Goal: Information Seeking & Learning: Learn about a topic

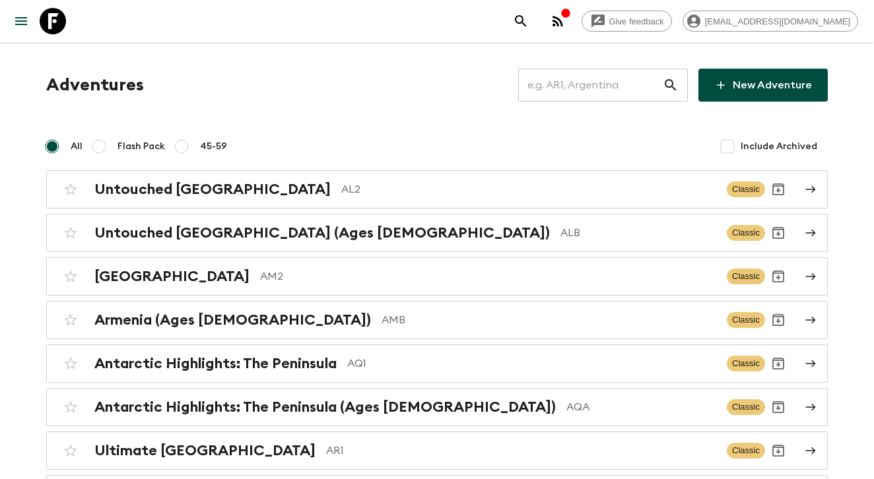
click at [558, 95] on input "text" at bounding box center [590, 85] width 145 height 37
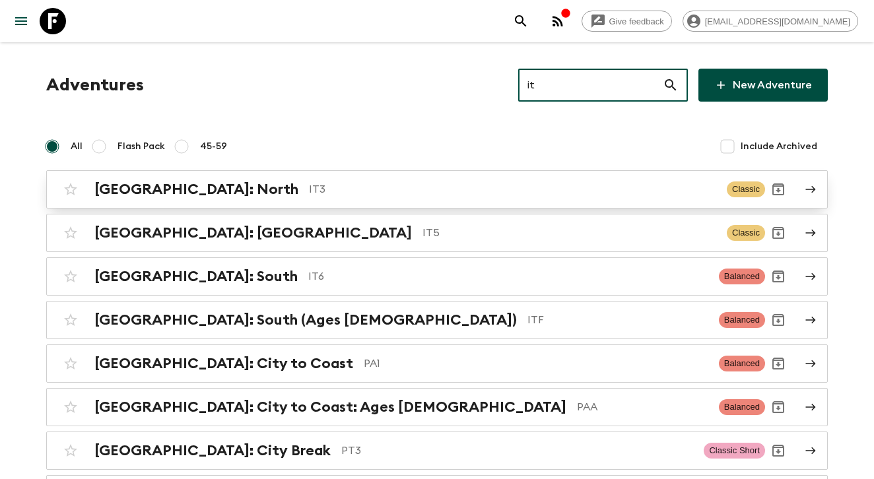
type input "it"
click at [411, 190] on p "IT3" at bounding box center [512, 190] width 407 height 16
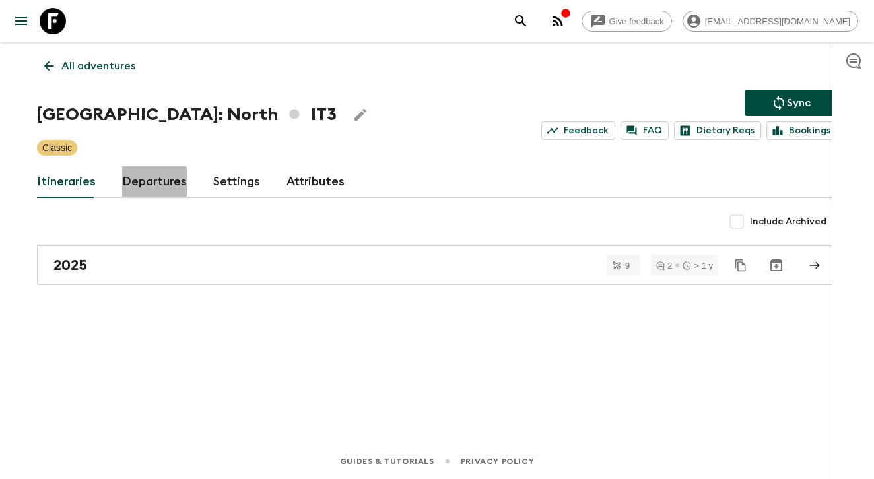
click at [130, 187] on link "Departures" at bounding box center [154, 182] width 65 height 32
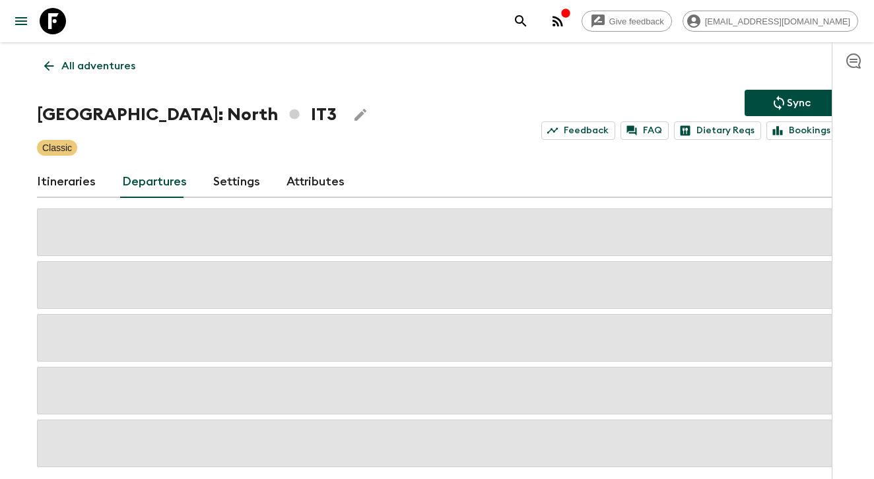
click at [68, 184] on link "Itineraries" at bounding box center [66, 182] width 59 height 32
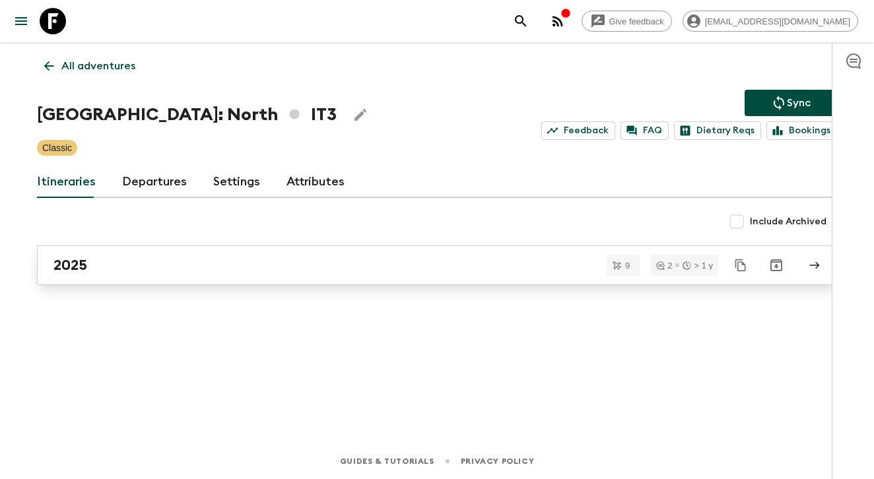
click at [79, 253] on link "2025" at bounding box center [437, 266] width 800 height 40
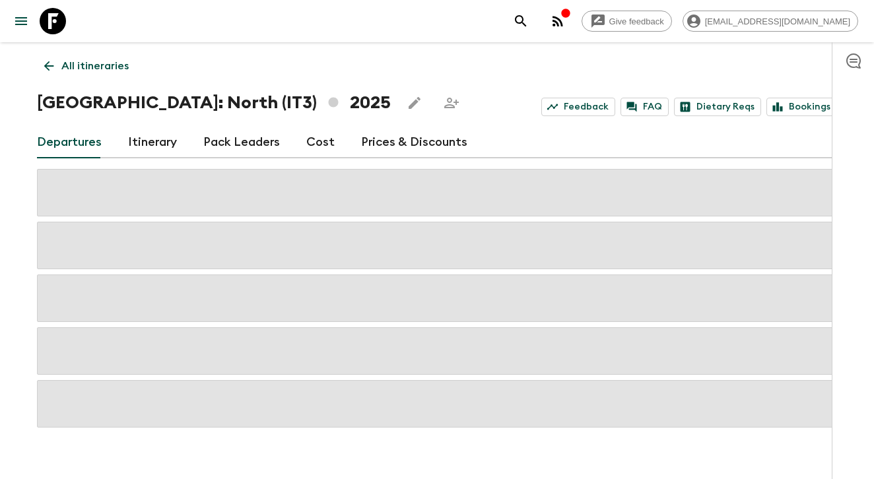
click at [263, 147] on link "Pack Leaders" at bounding box center [241, 143] width 77 height 32
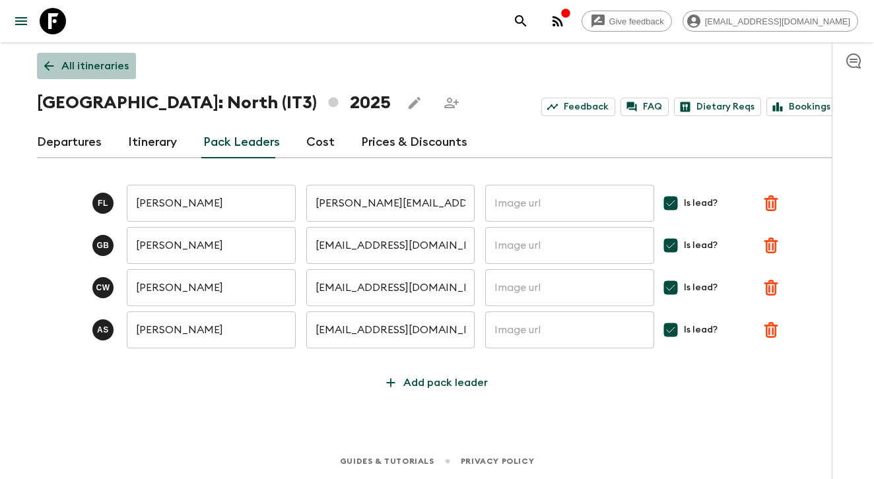
click at [92, 63] on p "All itineraries" at bounding box center [94, 66] width 67 height 16
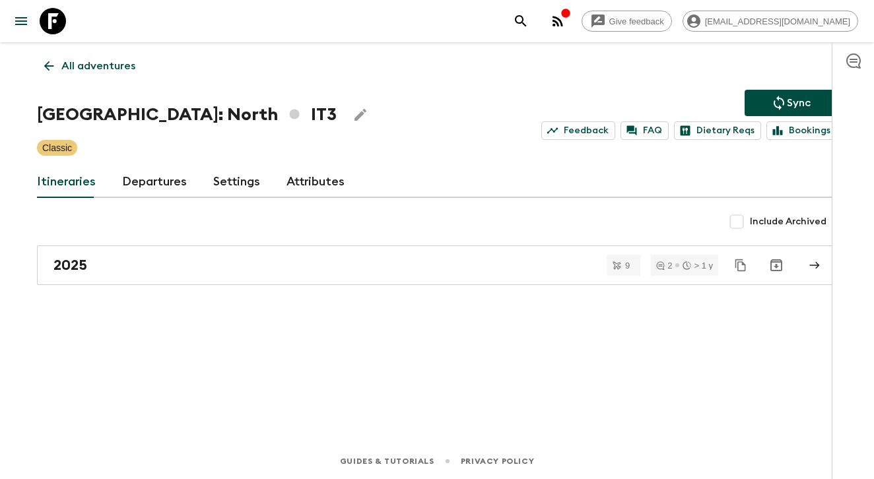
click at [110, 63] on p "All adventures" at bounding box center [98, 66] width 74 height 16
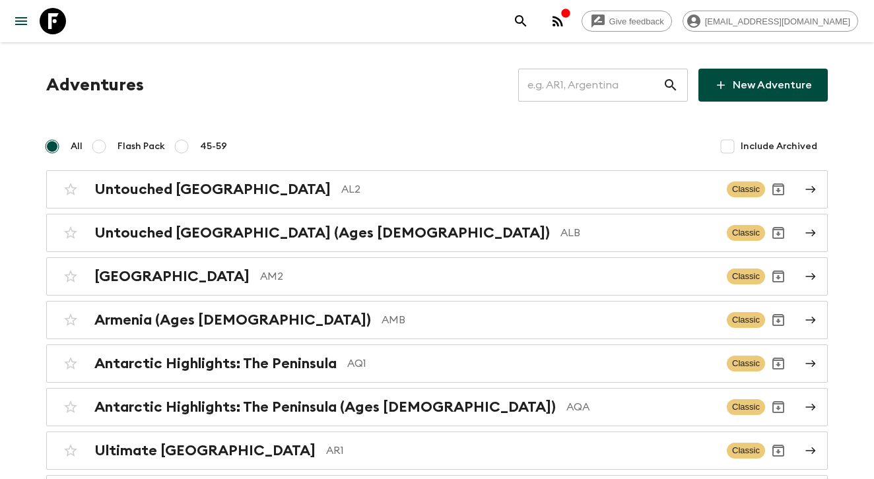
click at [590, 96] on input "text" at bounding box center [590, 85] width 145 height 37
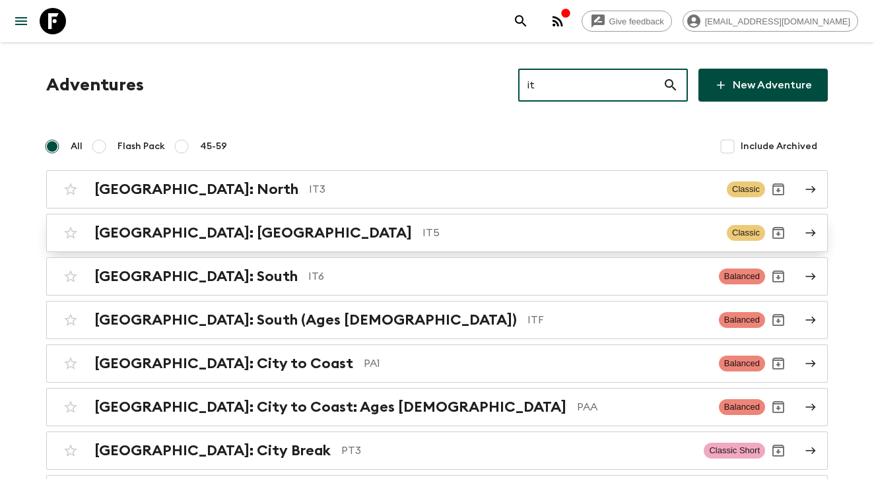
type input "it"
click at [347, 245] on div "[GEOGRAPHIC_DATA]: [GEOGRAPHIC_DATA] IT5 Classic" at bounding box center [411, 233] width 708 height 26
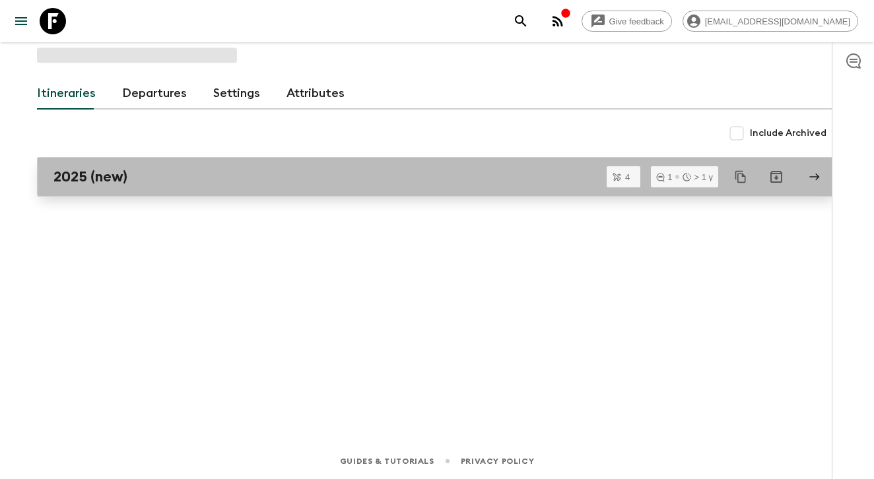
click at [267, 179] on div "2025 (new)" at bounding box center [424, 176] width 742 height 17
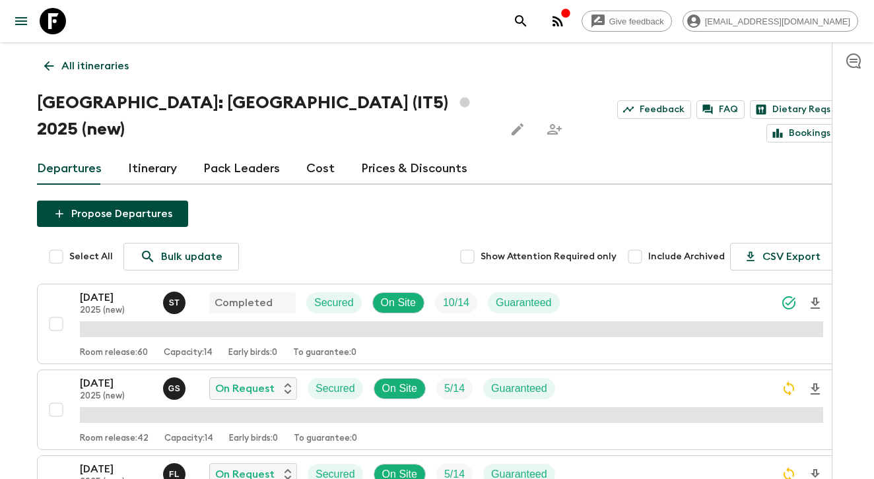
click at [227, 153] on link "Pack Leaders" at bounding box center [241, 169] width 77 height 32
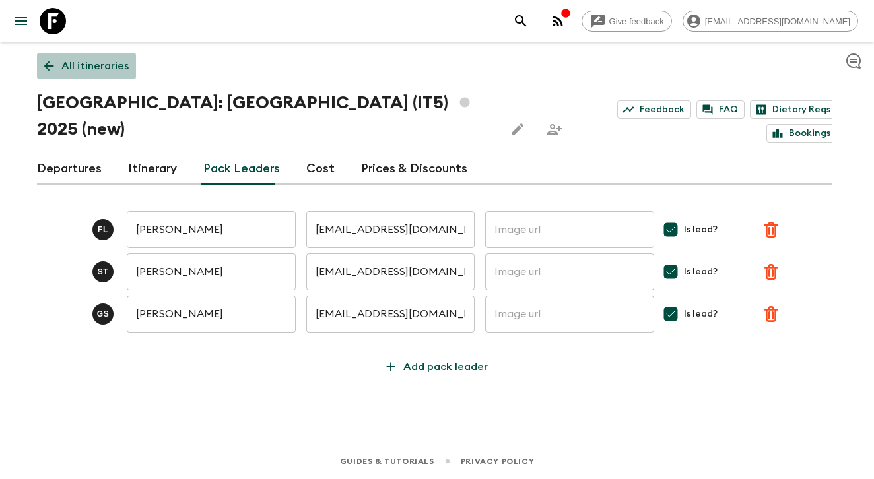
click at [73, 67] on p "All itineraries" at bounding box center [94, 66] width 67 height 16
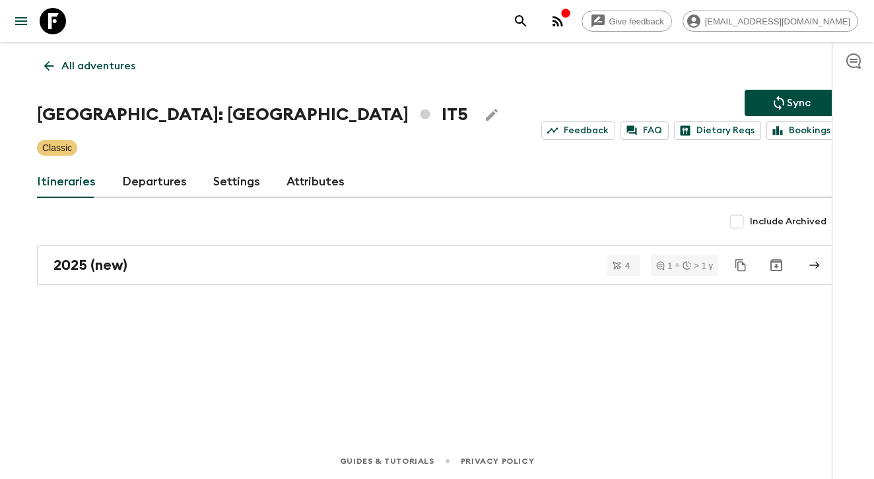
click at [131, 67] on p "All adventures" at bounding box center [98, 66] width 74 height 16
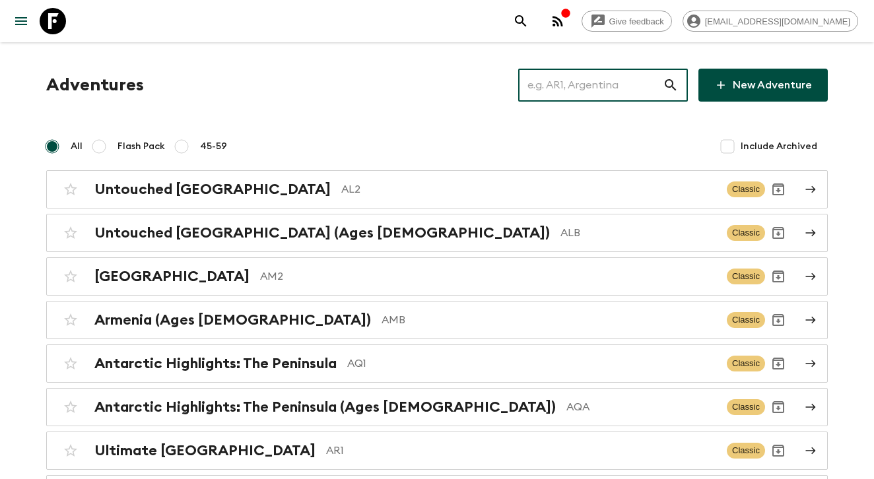
click at [641, 88] on input "text" at bounding box center [590, 85] width 145 height 37
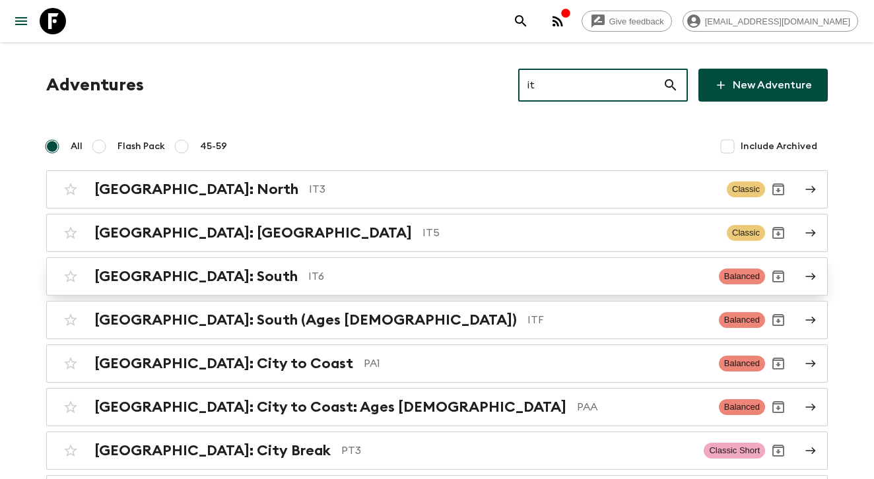
type input "it"
click at [308, 279] on p "IT6" at bounding box center [508, 277] width 400 height 16
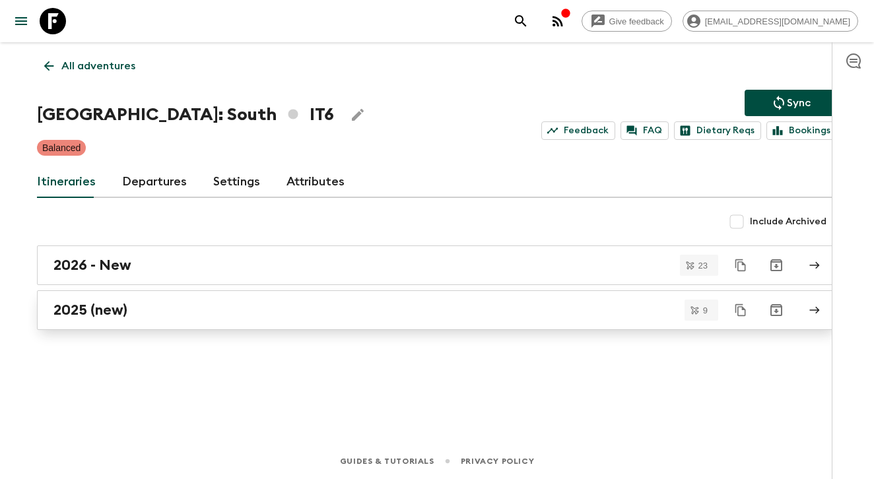
click at [273, 306] on div "2025 (new)" at bounding box center [424, 310] width 742 height 17
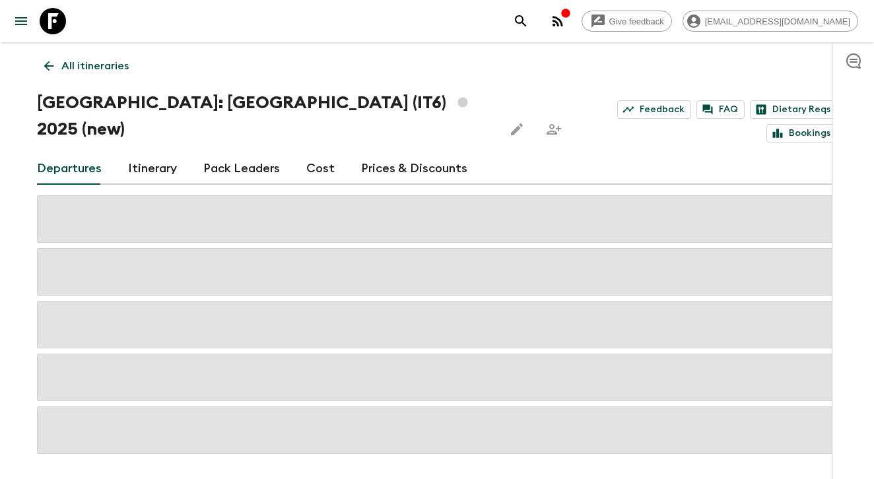
click at [242, 153] on link "Pack Leaders" at bounding box center [241, 169] width 77 height 32
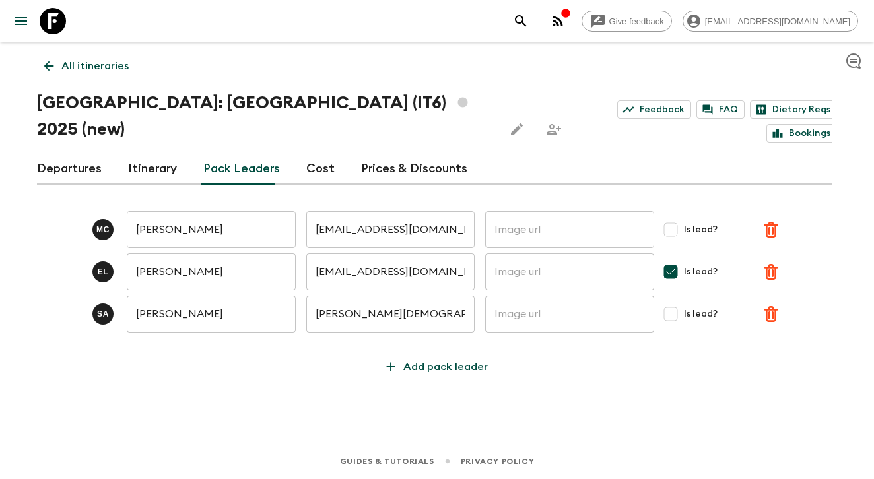
click at [162, 254] on input "[PERSON_NAME]" at bounding box center [211, 272] width 169 height 37
click at [99, 71] on p "All itineraries" at bounding box center [94, 66] width 67 height 16
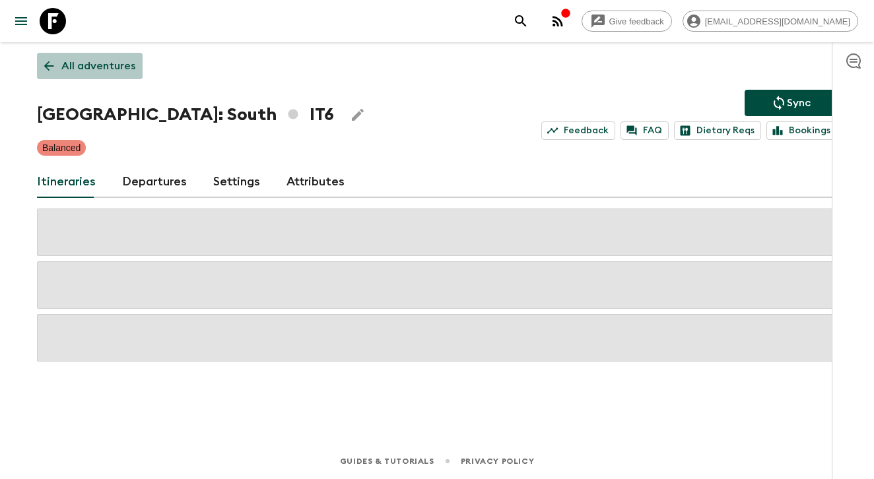
click at [127, 72] on p "All adventures" at bounding box center [98, 66] width 74 height 16
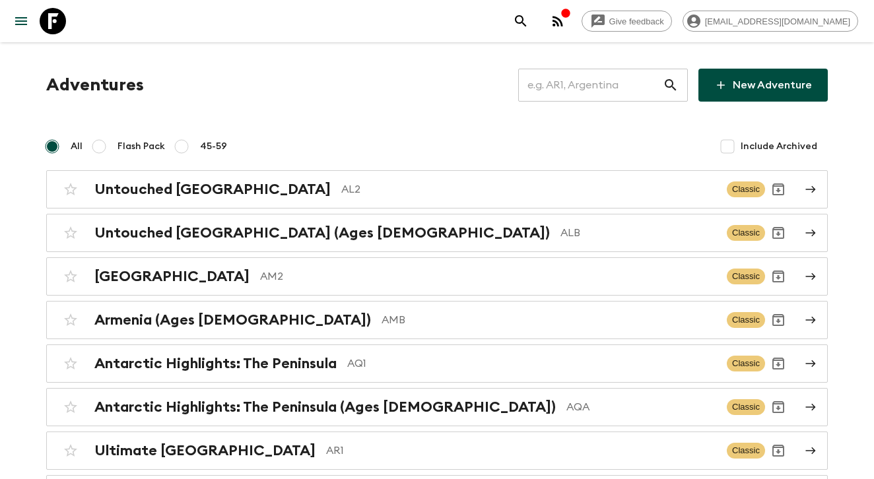
click at [604, 89] on input "text" at bounding box center [590, 85] width 145 height 37
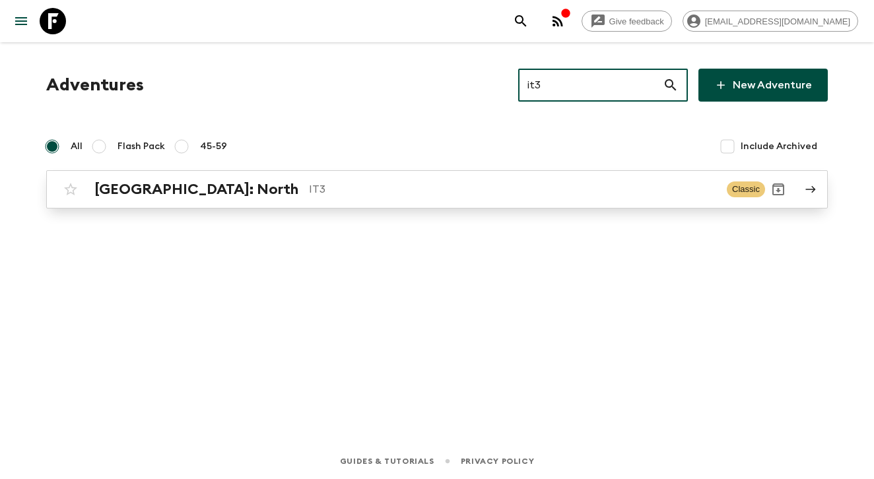
type input "it3"
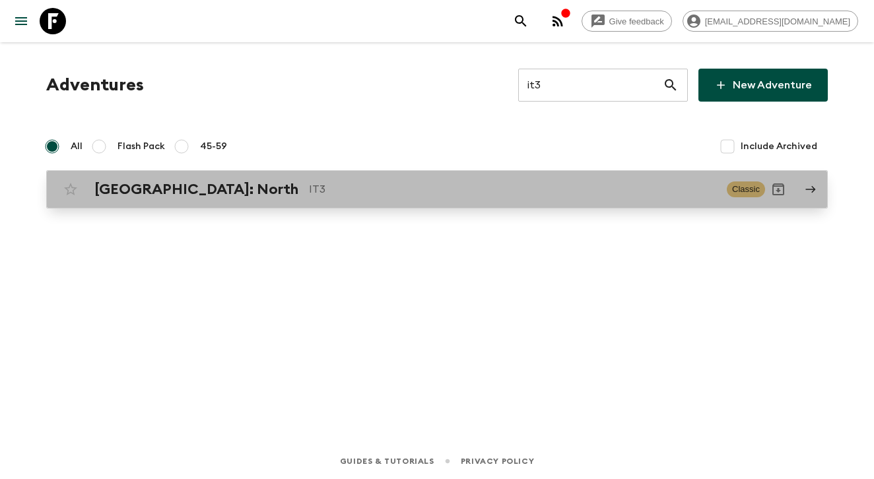
click at [351, 184] on p "IT3" at bounding box center [512, 190] width 407 height 16
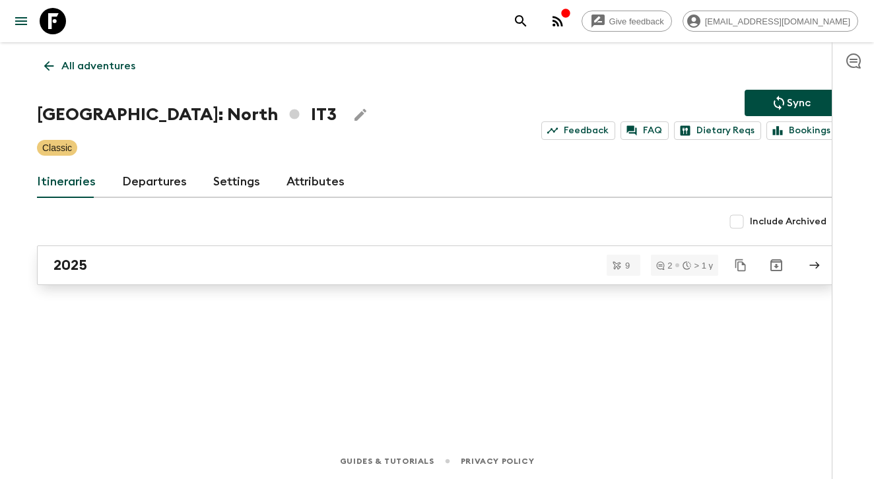
click at [217, 265] on div "2025" at bounding box center [424, 265] width 742 height 17
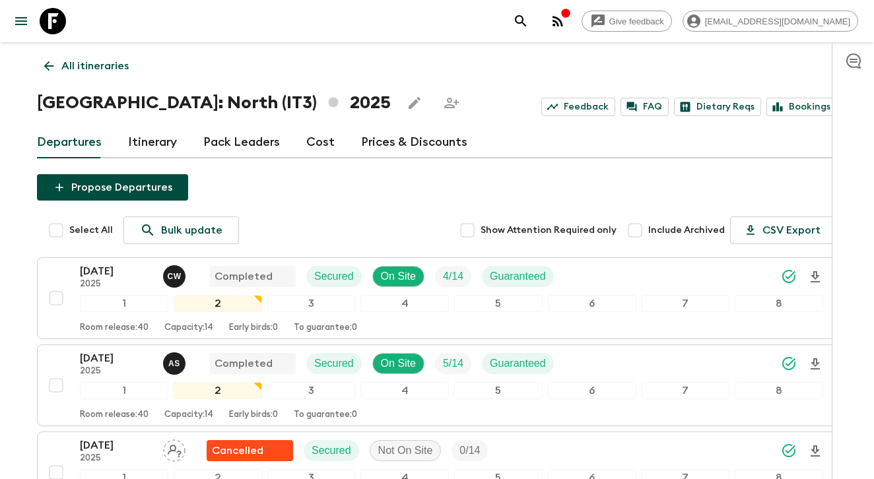
click at [224, 140] on link "Pack Leaders" at bounding box center [241, 143] width 77 height 32
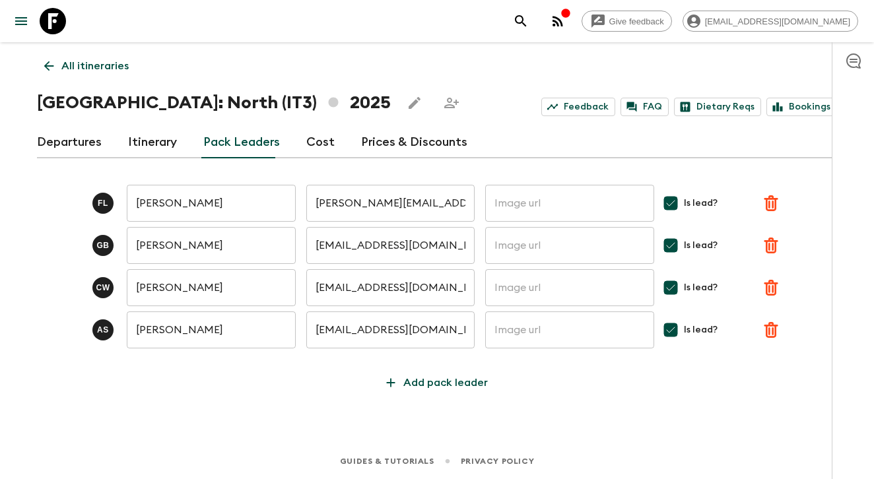
click at [316, 393] on div "F L [PERSON_NAME] ​ [PERSON_NAME][EMAIL_ADDRESS][PERSON_NAME][DOMAIN_NAME] ​ ​ …" at bounding box center [437, 282] width 800 height 227
